Goal: Find specific page/section: Find specific page/section

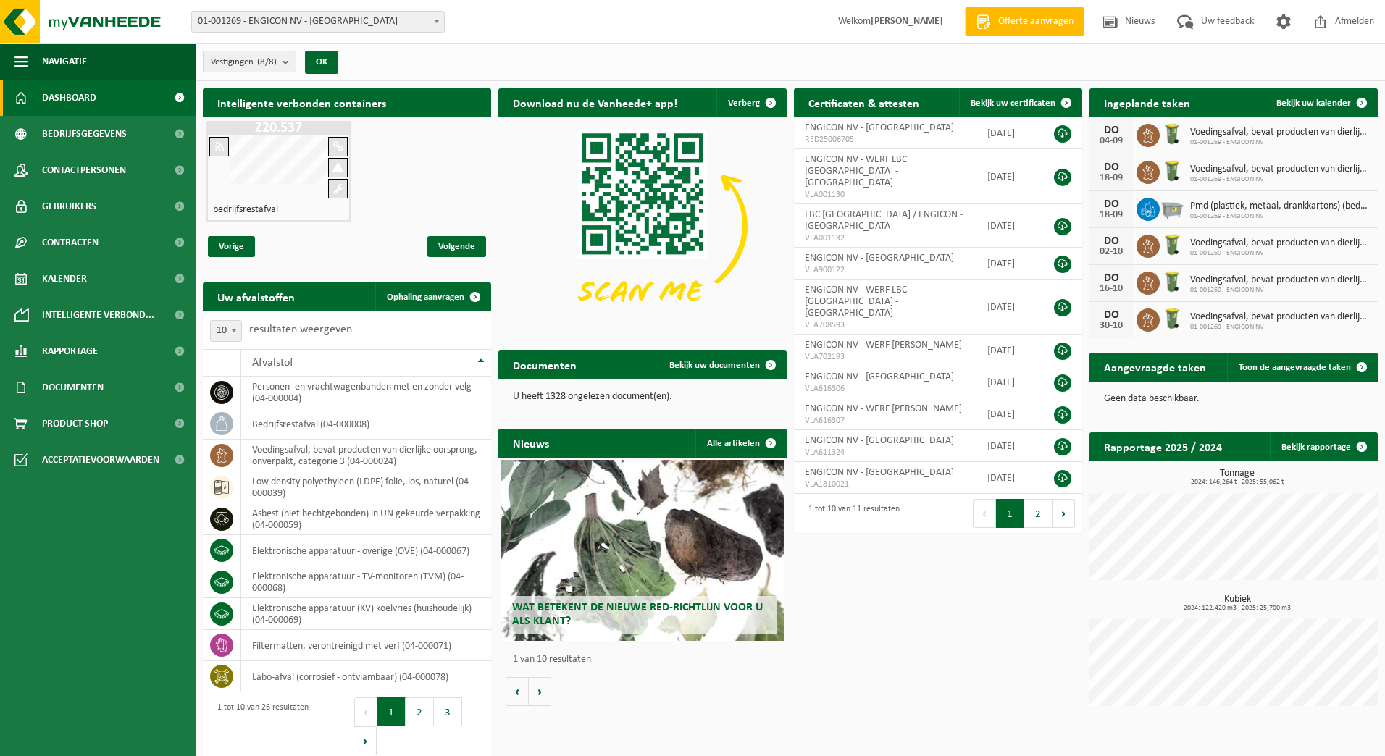
click at [289, 62] on b "submit" at bounding box center [288, 61] width 13 height 20
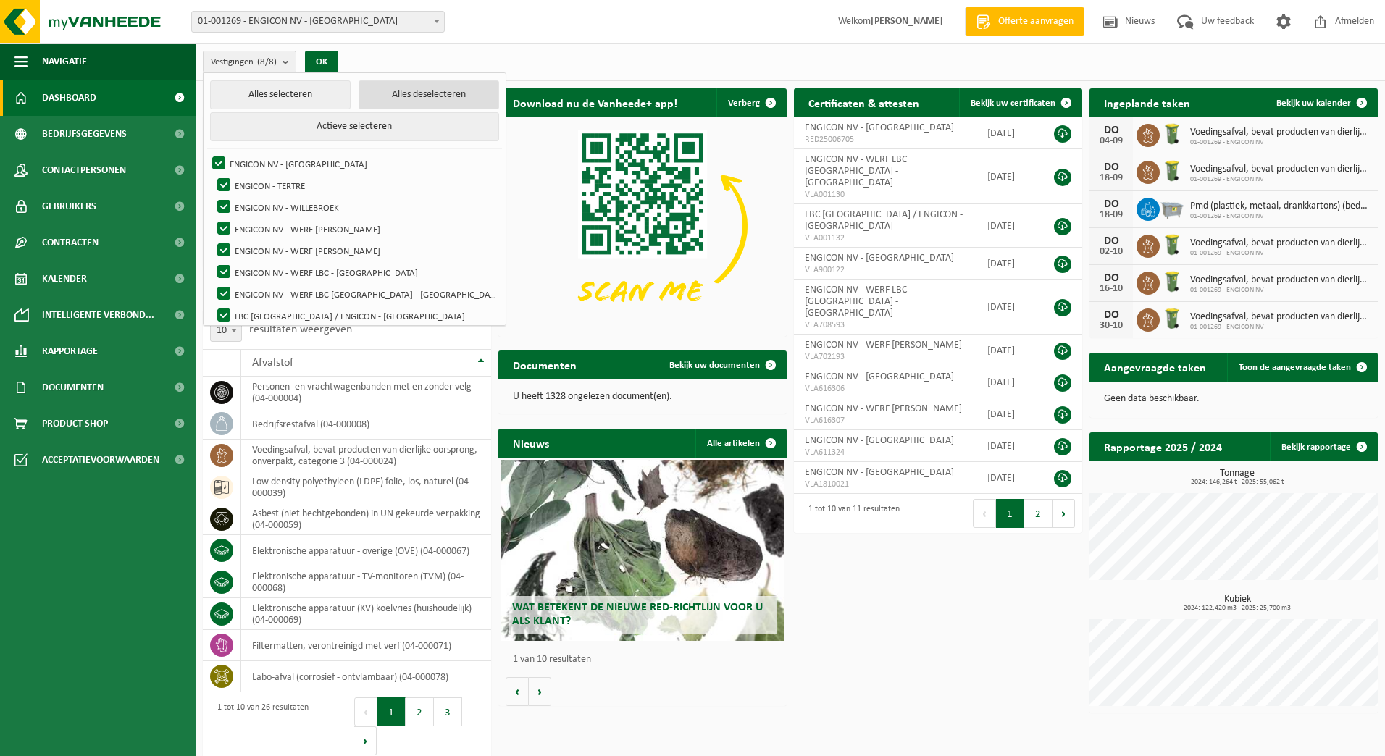
click at [358, 94] on button "Alles deselecteren" at bounding box center [428, 94] width 140 height 29
checkbox input "false"
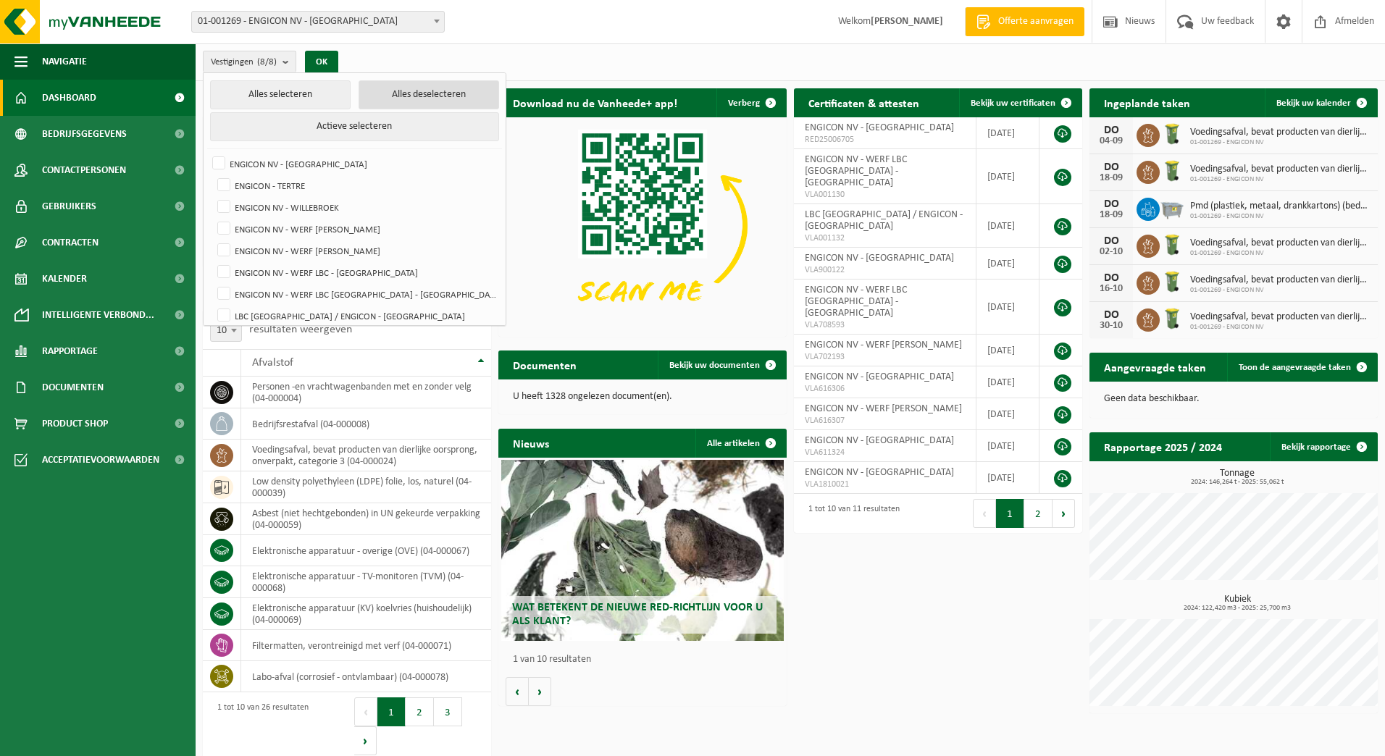
checkbox input "false"
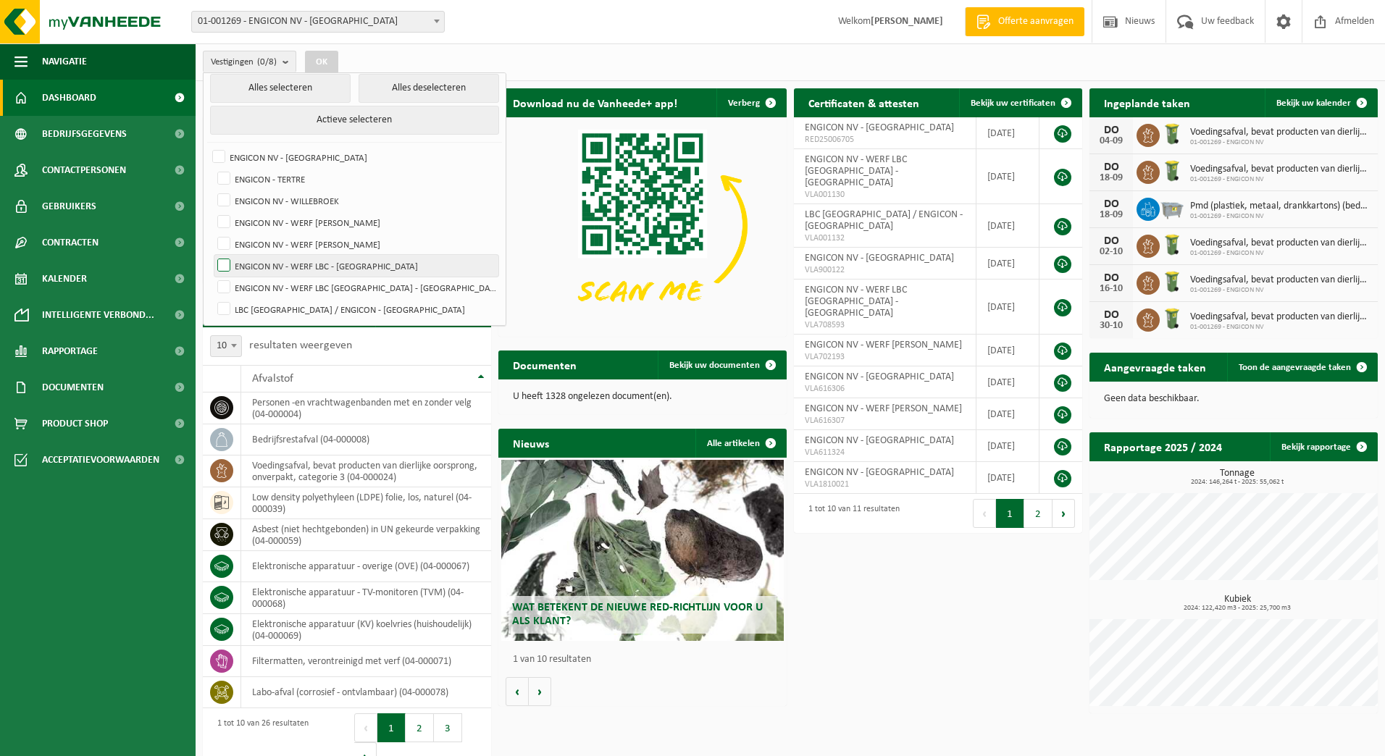
click at [284, 259] on label "ENGICON NV - WERF LBC - [GEOGRAPHIC_DATA]" at bounding box center [356, 266] width 284 height 22
click at [212, 255] on input "ENGICON NV - WERF LBC - [GEOGRAPHIC_DATA]" at bounding box center [211, 254] width 1 height 1
checkbox input "true"
click at [288, 311] on label "LBC [GEOGRAPHIC_DATA] / ENGICON - [GEOGRAPHIC_DATA]" at bounding box center [356, 309] width 284 height 22
click at [212, 298] on input "LBC [GEOGRAPHIC_DATA] / ENGICON - [GEOGRAPHIC_DATA]" at bounding box center [211, 298] width 1 height 1
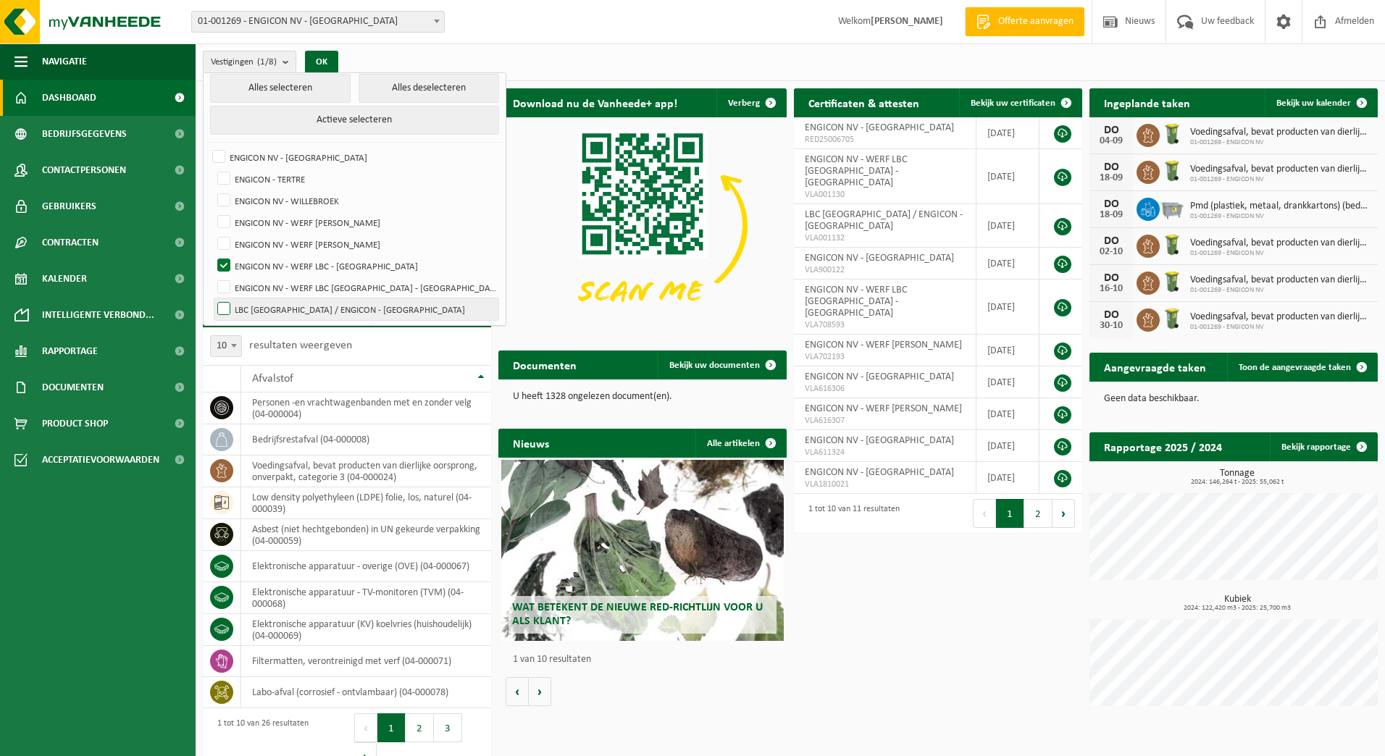
checkbox input "true"
click at [329, 60] on button "OK" at bounding box center [321, 62] width 33 height 23
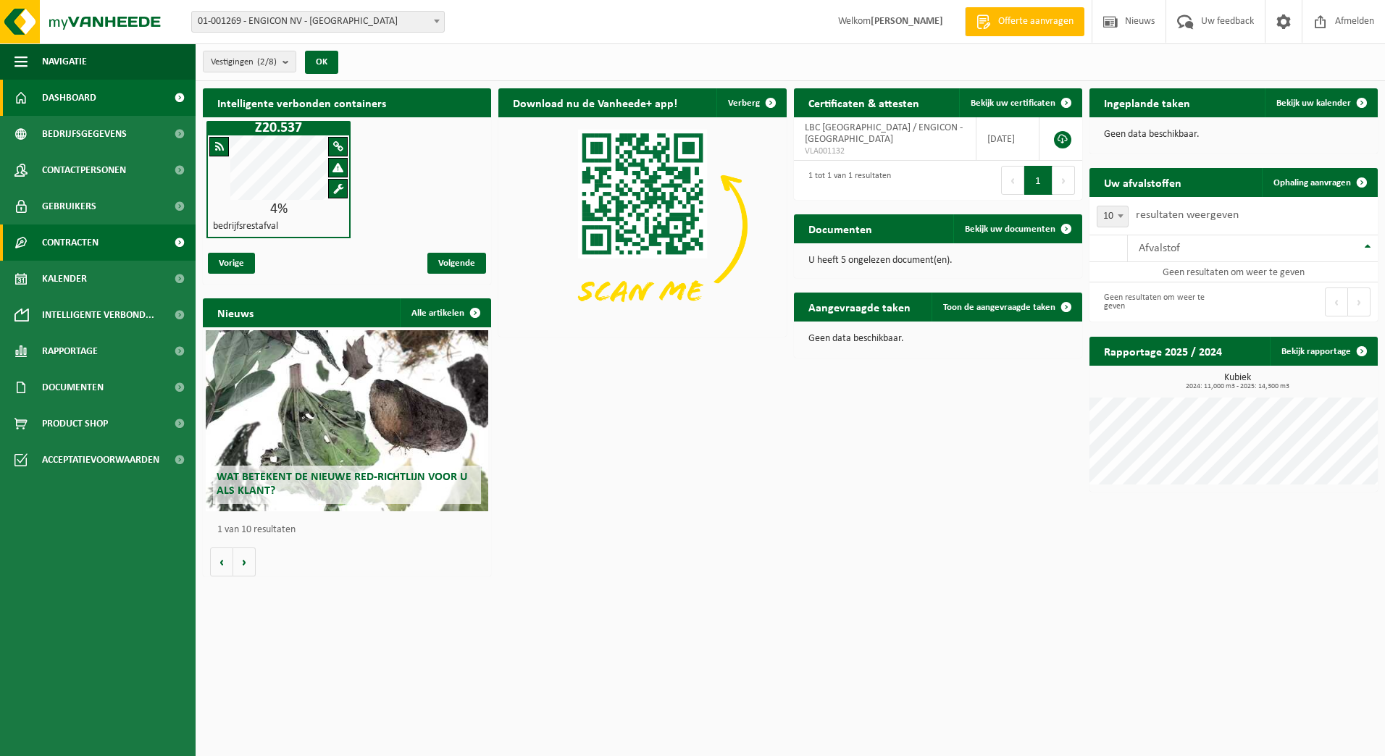
click at [71, 246] on span "Contracten" at bounding box center [70, 242] width 56 height 36
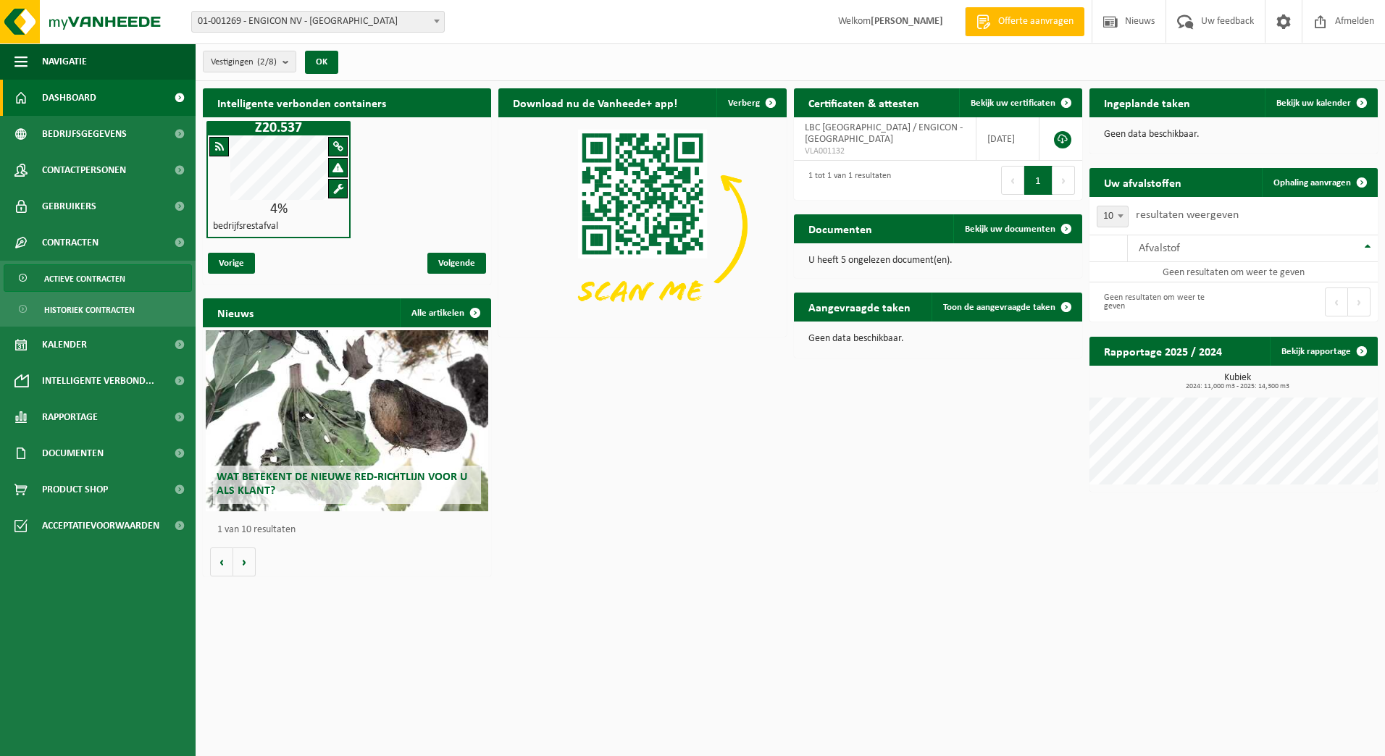
click at [100, 266] on span "Actieve contracten" at bounding box center [84, 279] width 81 height 28
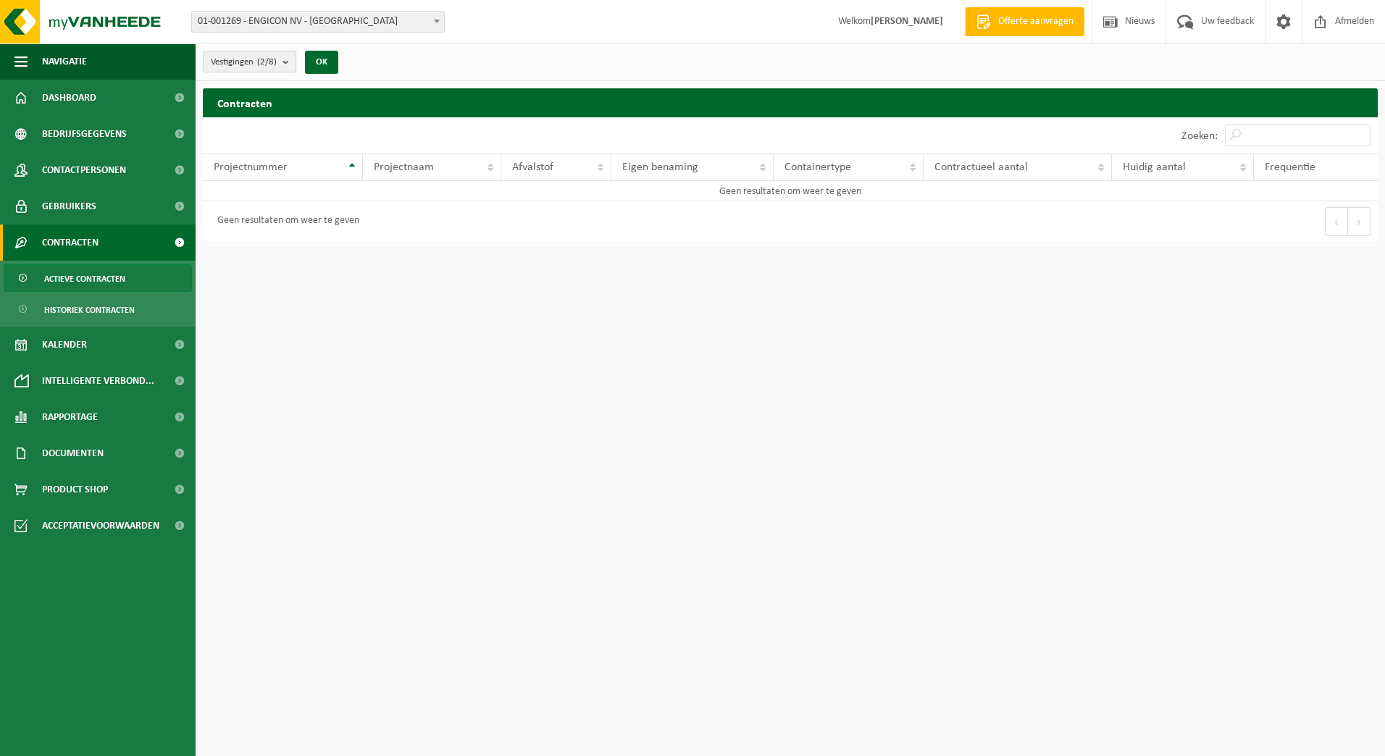
click at [285, 67] on b "submit" at bounding box center [288, 61] width 13 height 20
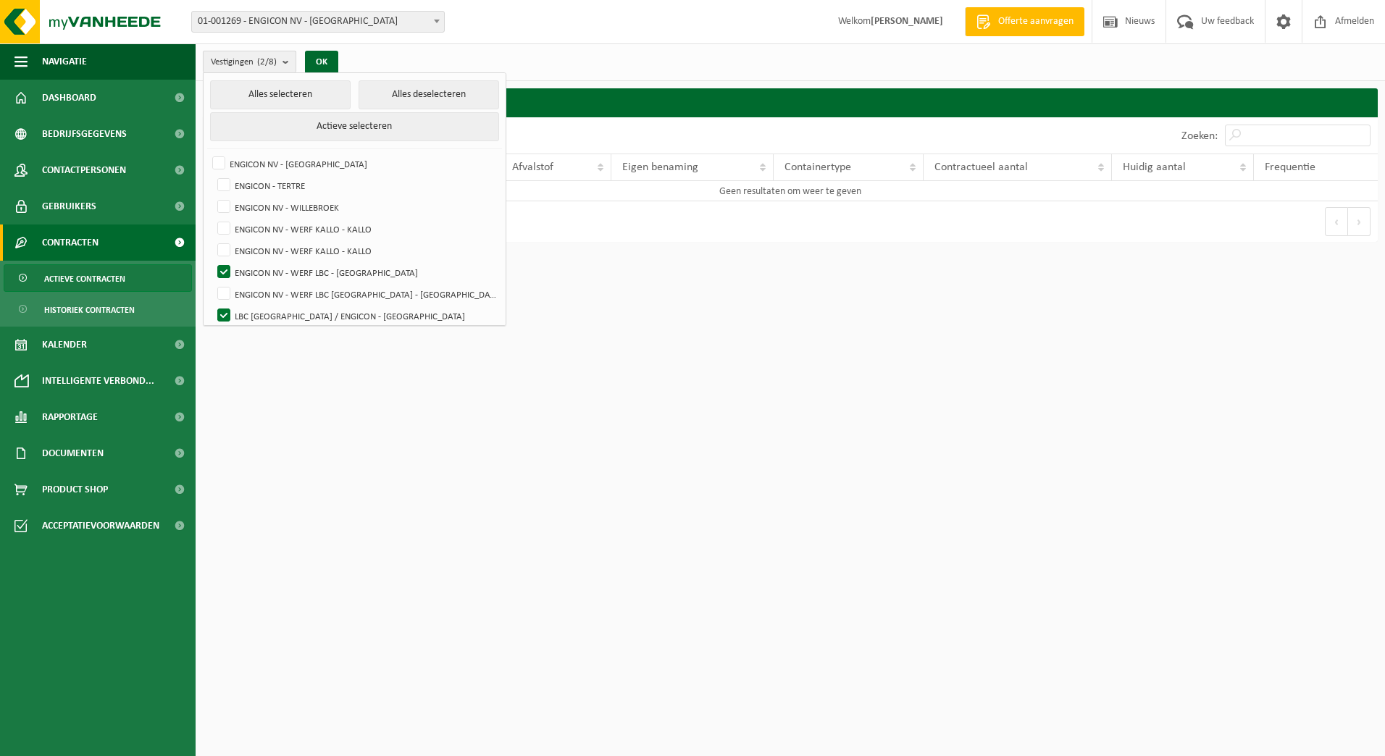
click at [285, 67] on b "submit" at bounding box center [288, 61] width 13 height 21
